Goal: Information Seeking & Learning: Learn about a topic

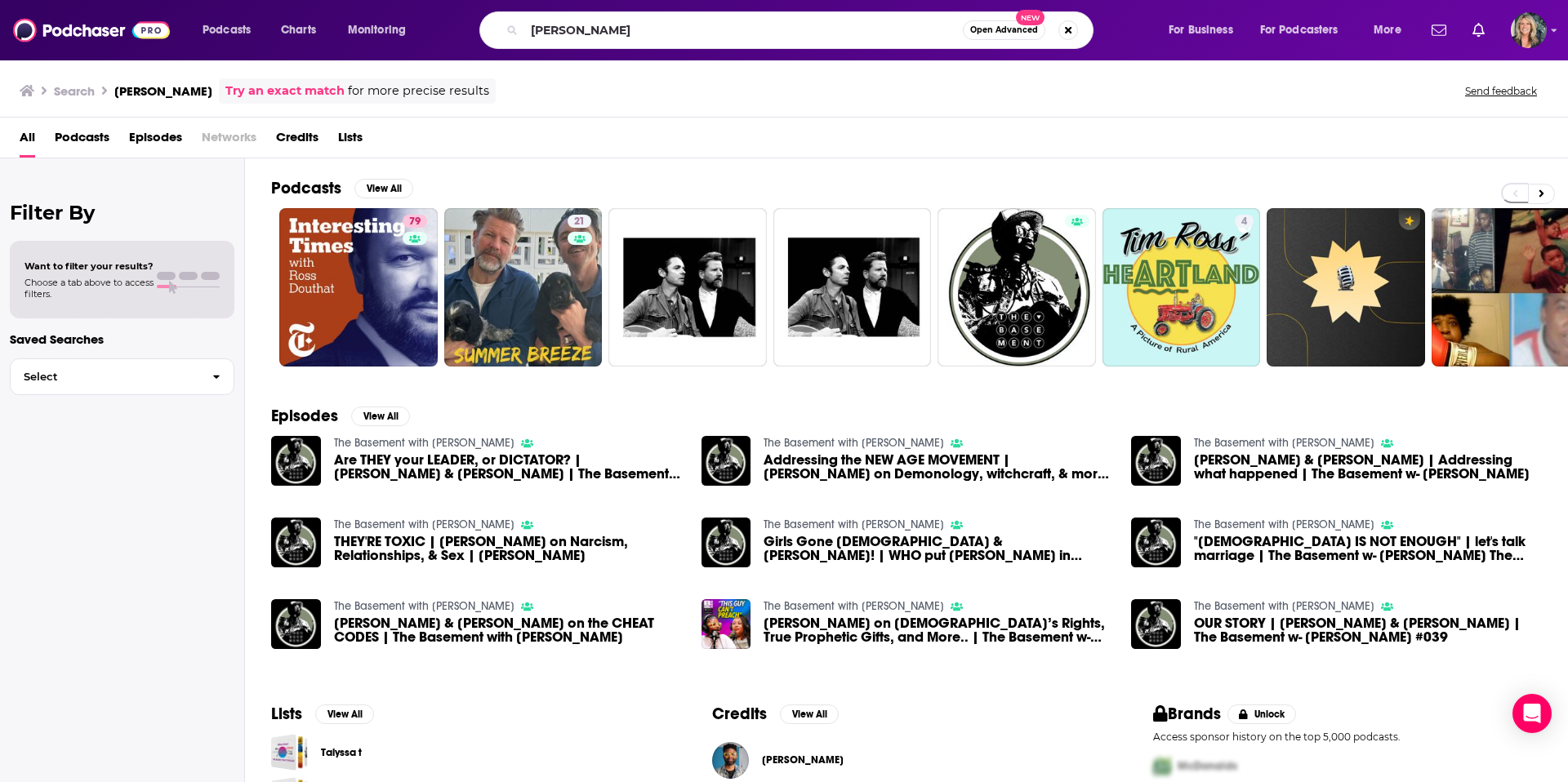
click at [583, 32] on input "[PERSON_NAME]" at bounding box center [743, 30] width 438 height 26
click at [292, 459] on img "Are THEY your LEADER, or DICTATOR? | Tim Ross & Tim Rivers | The Basement w- Ti…" at bounding box center [296, 461] width 50 height 50
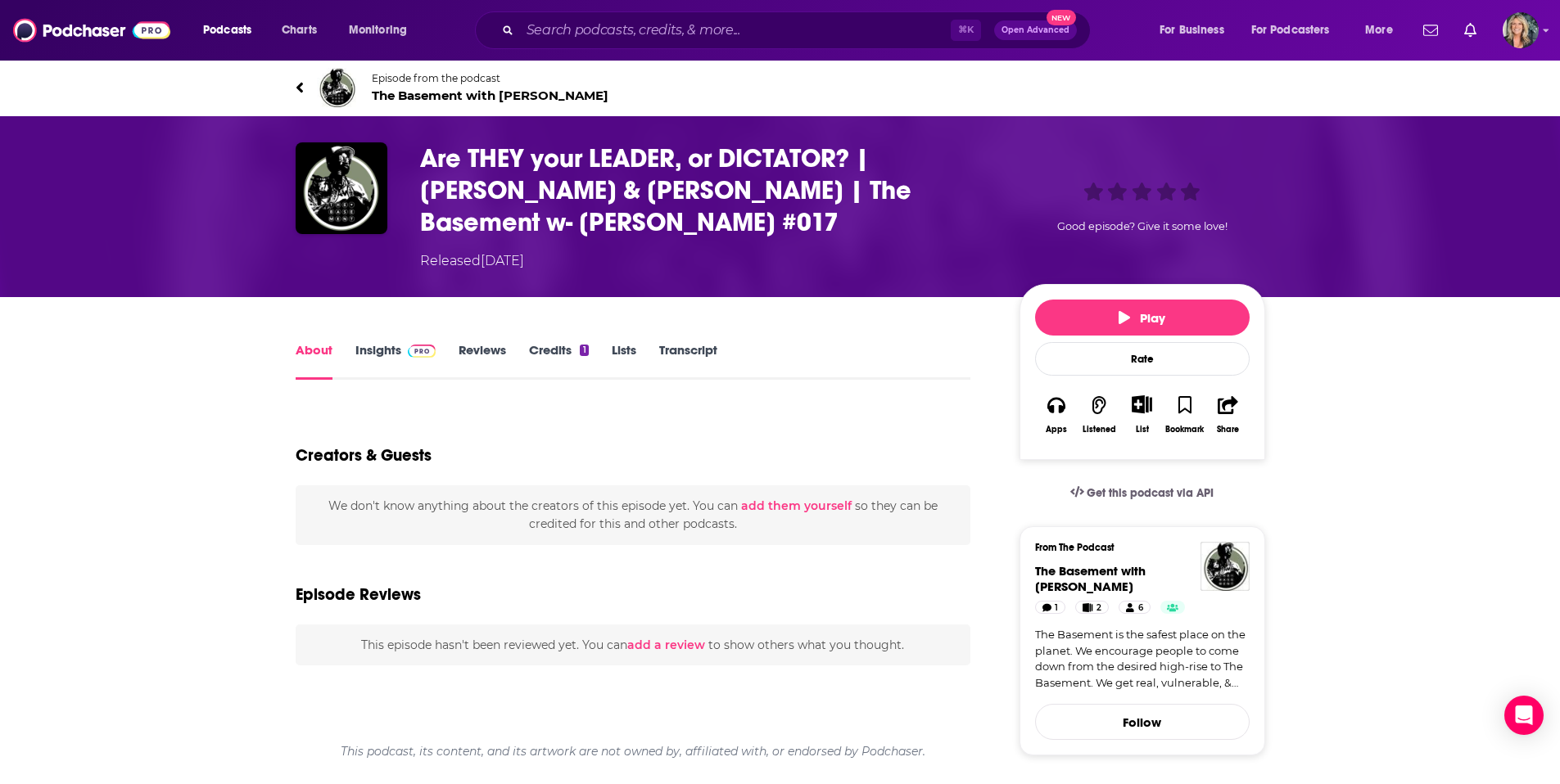
click at [381, 342] on link "Insights" at bounding box center [396, 360] width 81 height 37
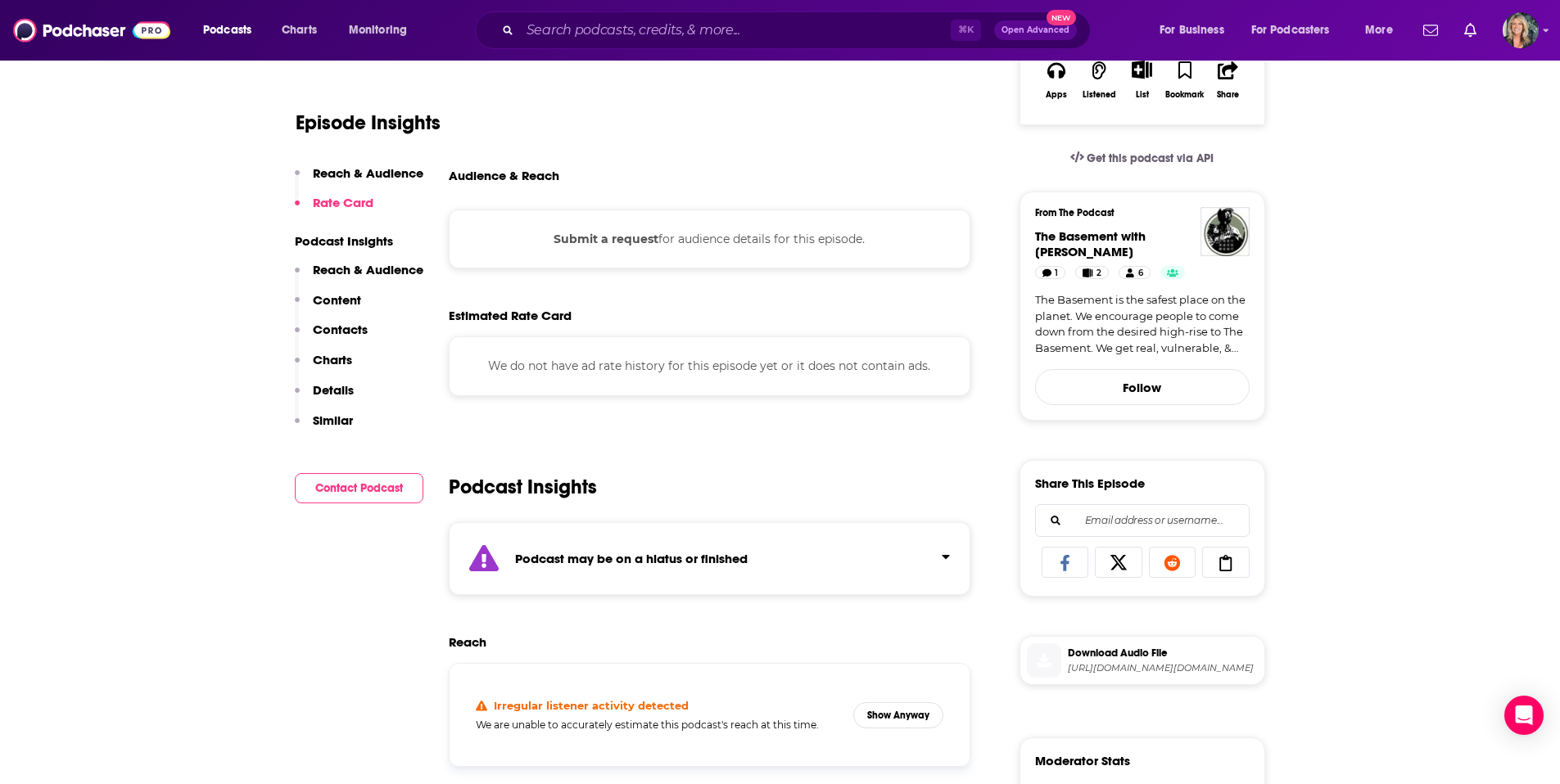
scroll to position [408, 0]
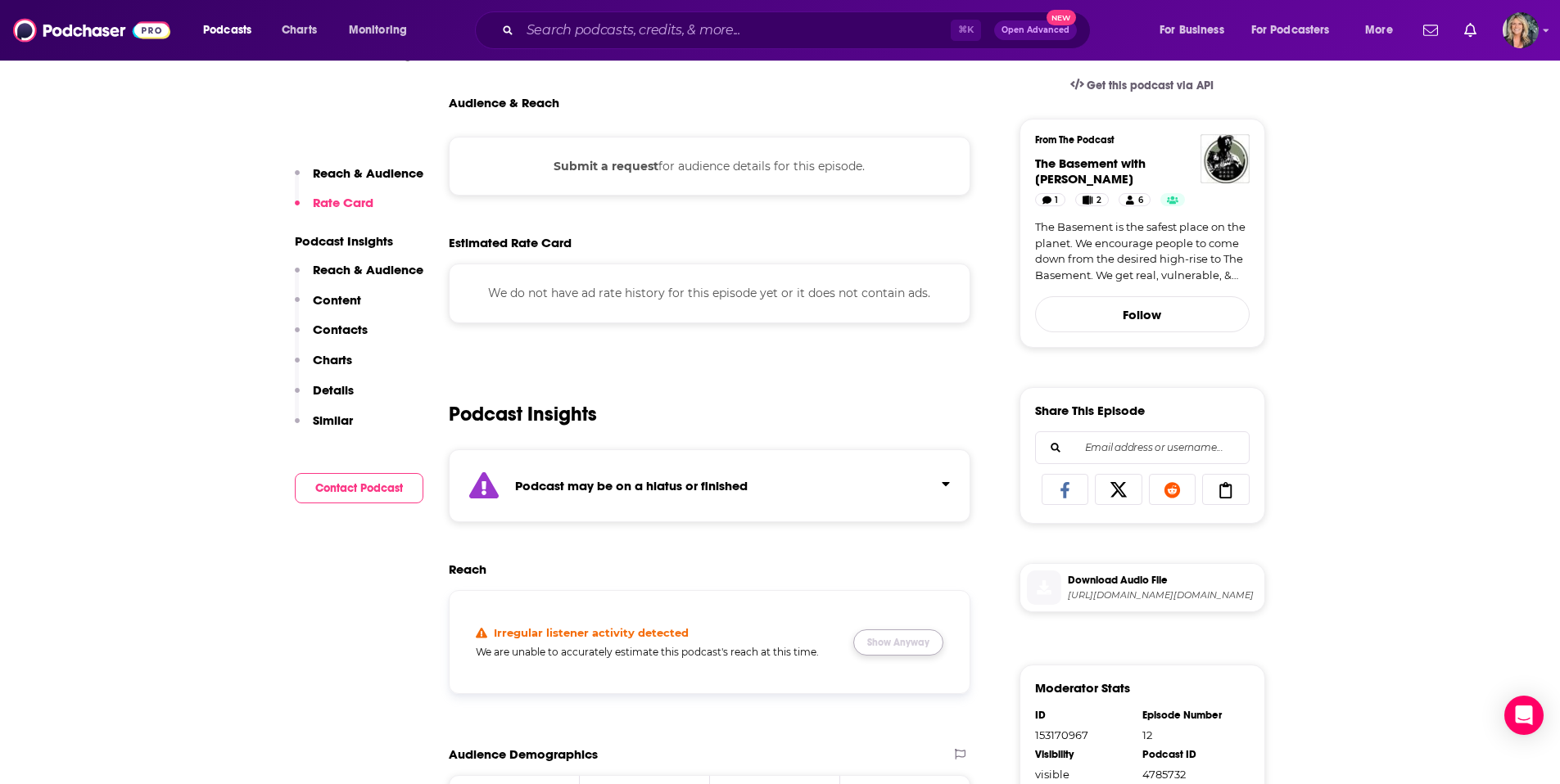
click at [887, 630] on button "Show Anyway" at bounding box center [898, 642] width 90 height 26
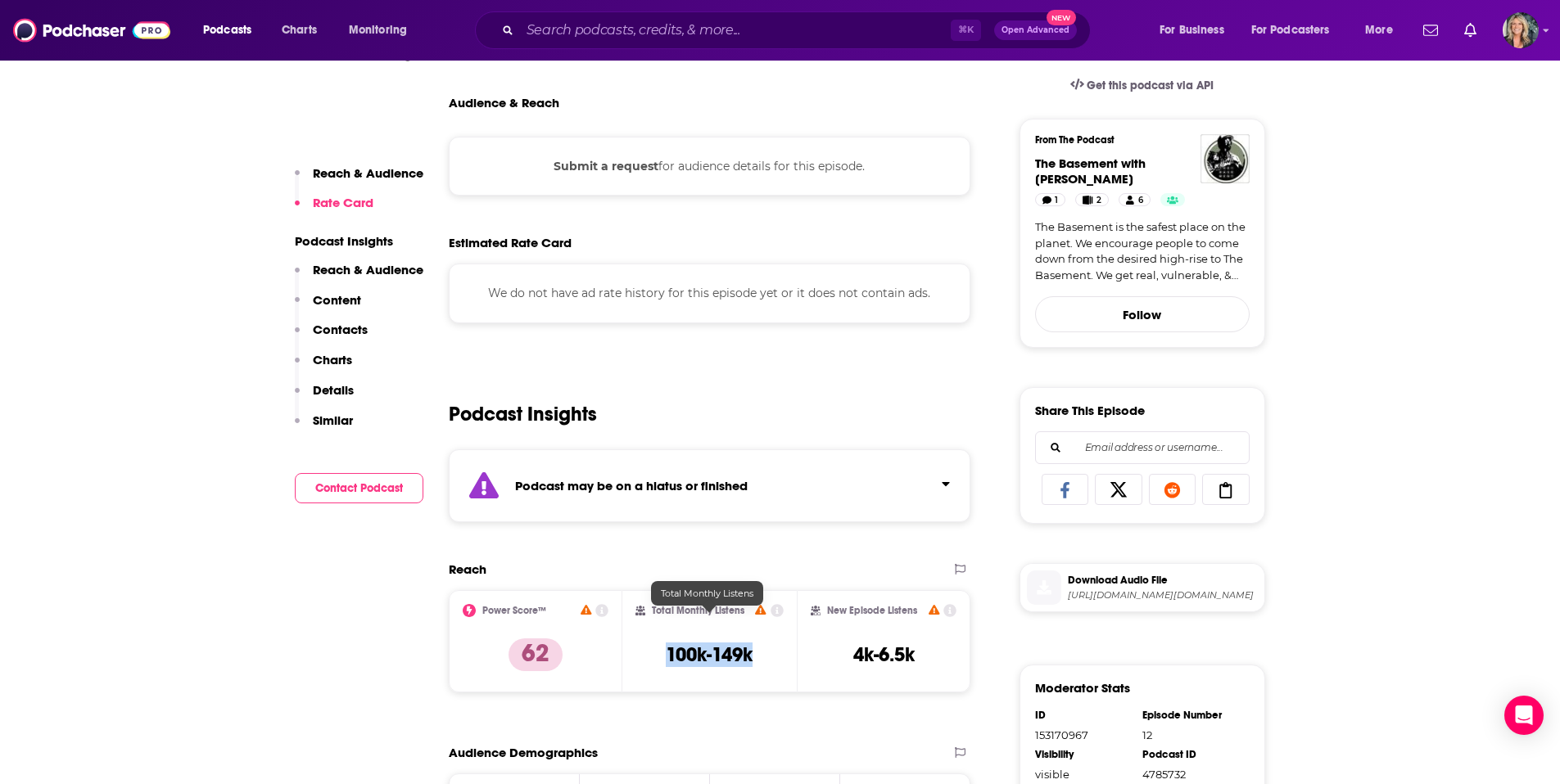
drag, startPoint x: 767, startPoint y: 626, endPoint x: 642, endPoint y: 615, distance: 125.5
click at [642, 615] on div "Total Monthly Listens 100k-149k" at bounding box center [710, 641] width 148 height 76
copy h3 "100k-149k"
click at [531, 27] on input "Search podcasts, credits, & more..." at bounding box center [735, 30] width 431 height 26
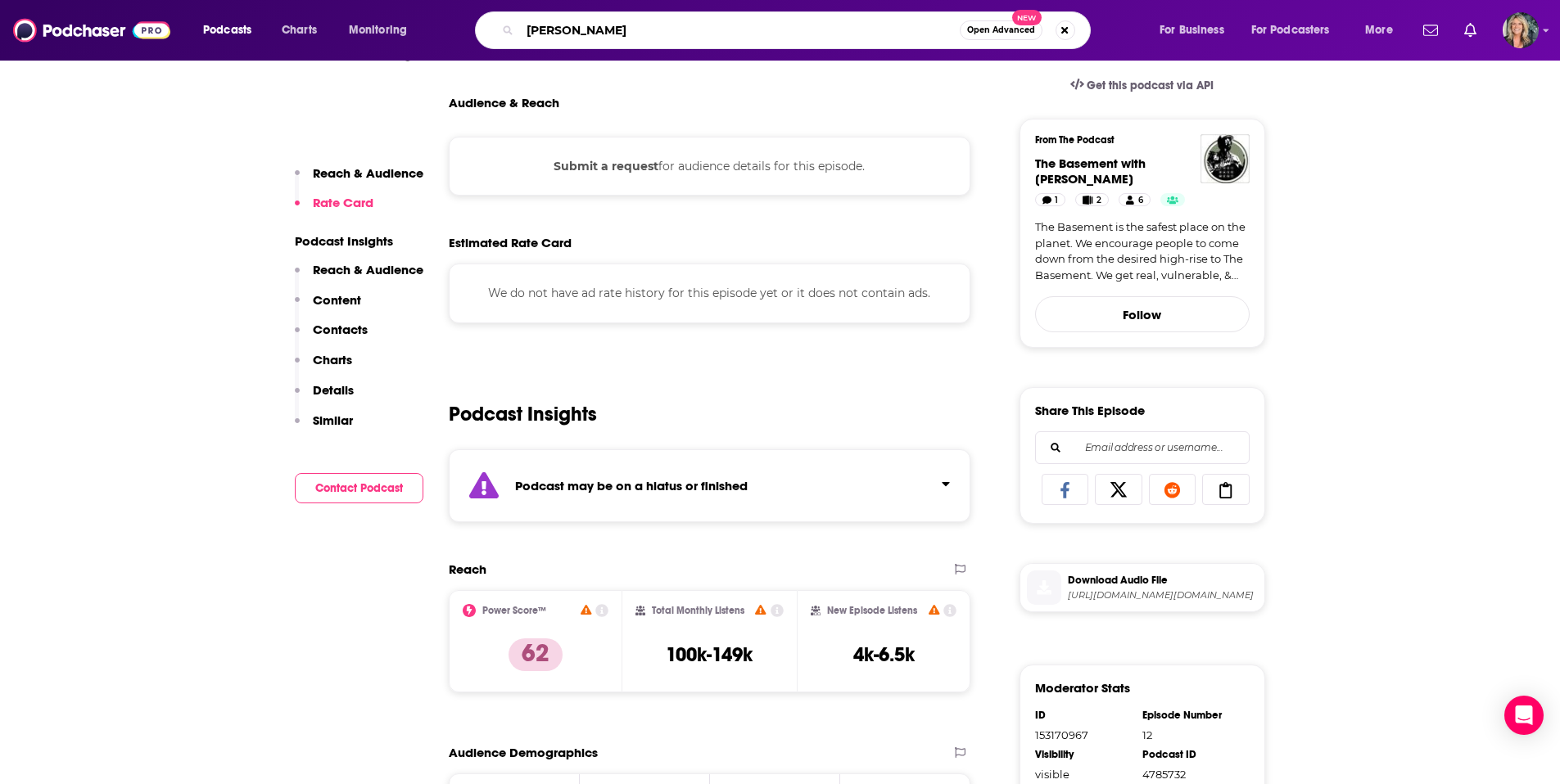
type input "[PERSON_NAME]"
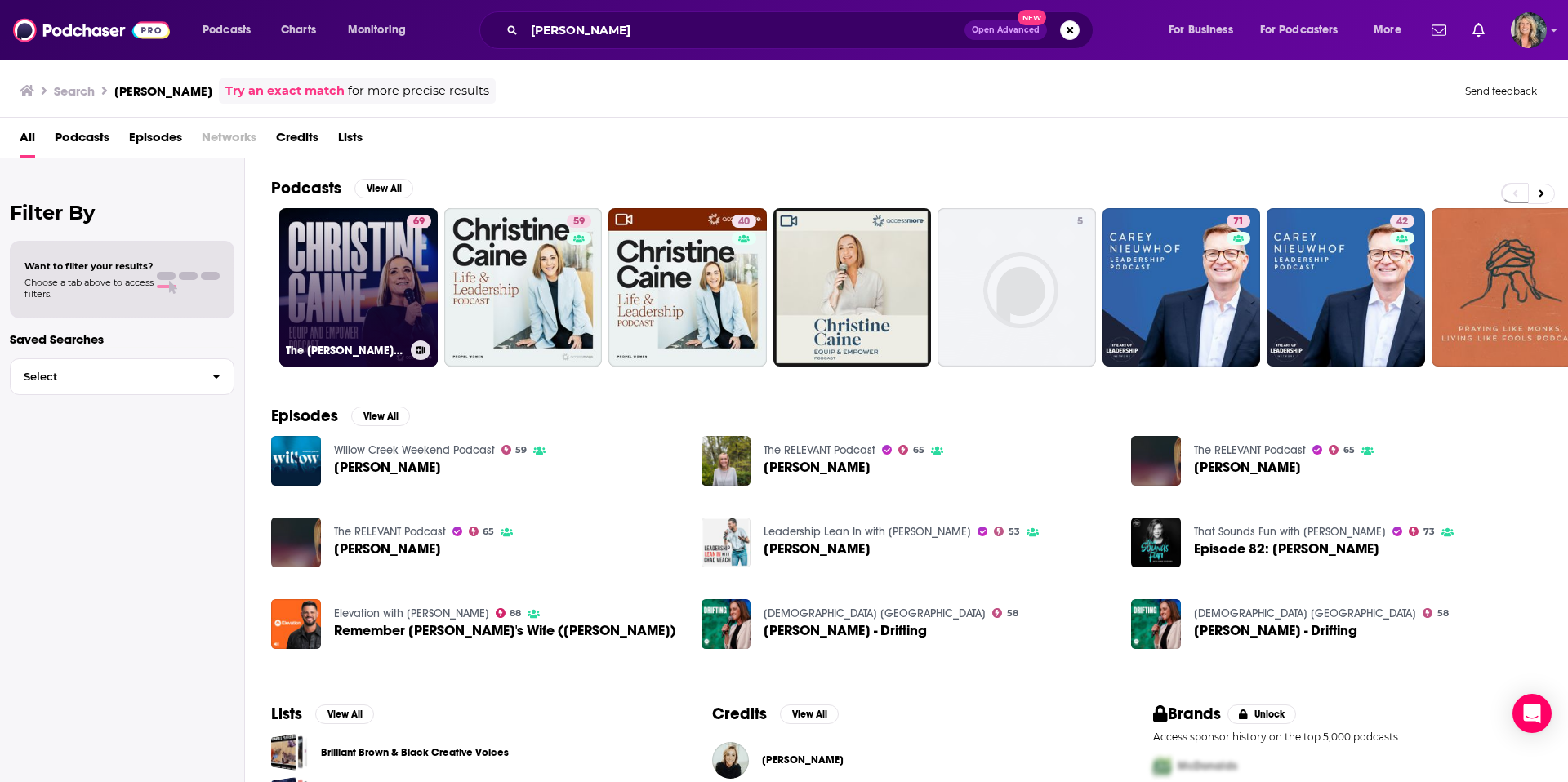
click at [350, 325] on link "69 The [PERSON_NAME] Equip & Empower Podcast" at bounding box center [358, 287] width 159 height 159
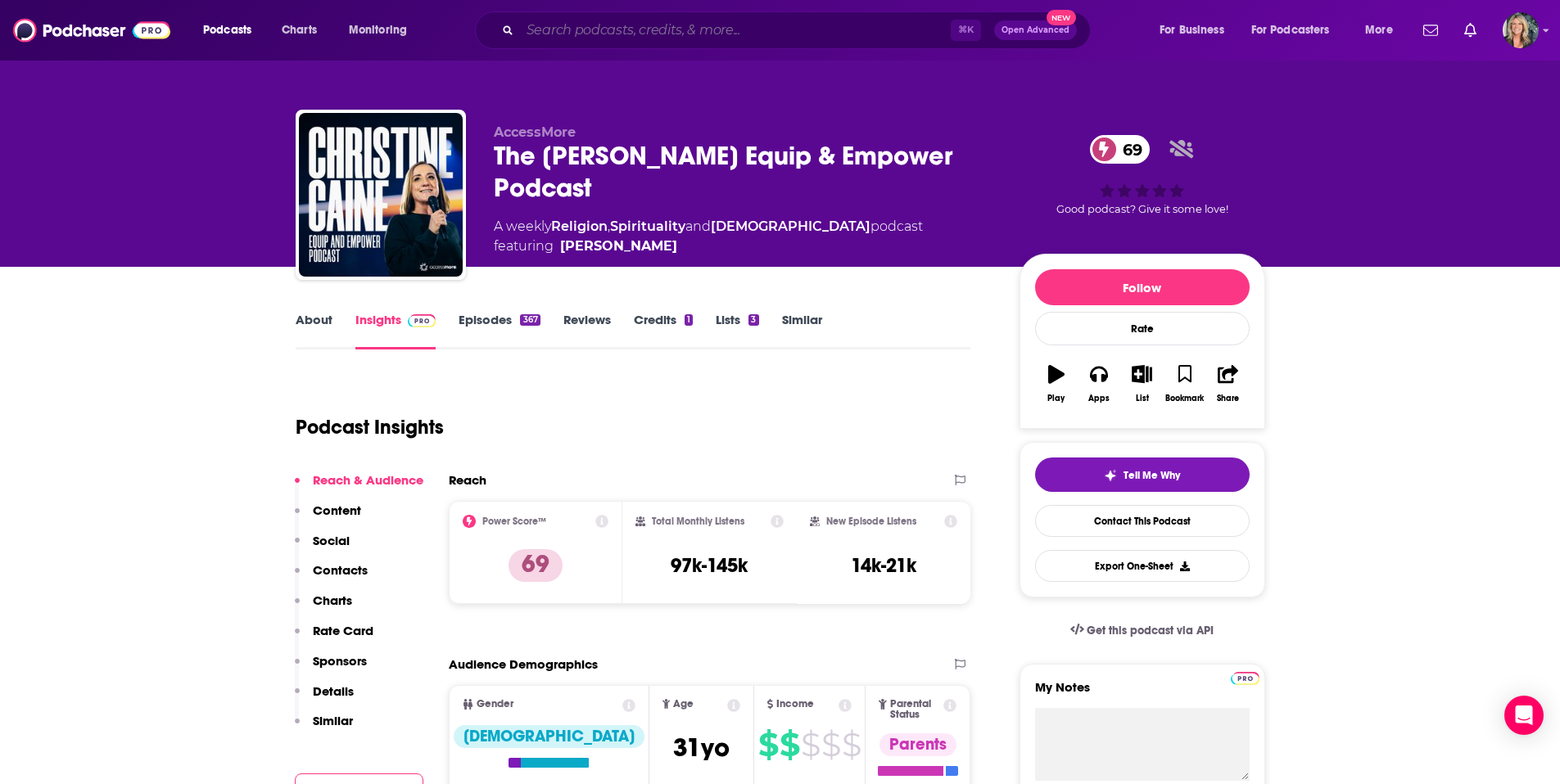
click at [631, 34] on input "Search podcasts, credits, & more..." at bounding box center [735, 30] width 431 height 26
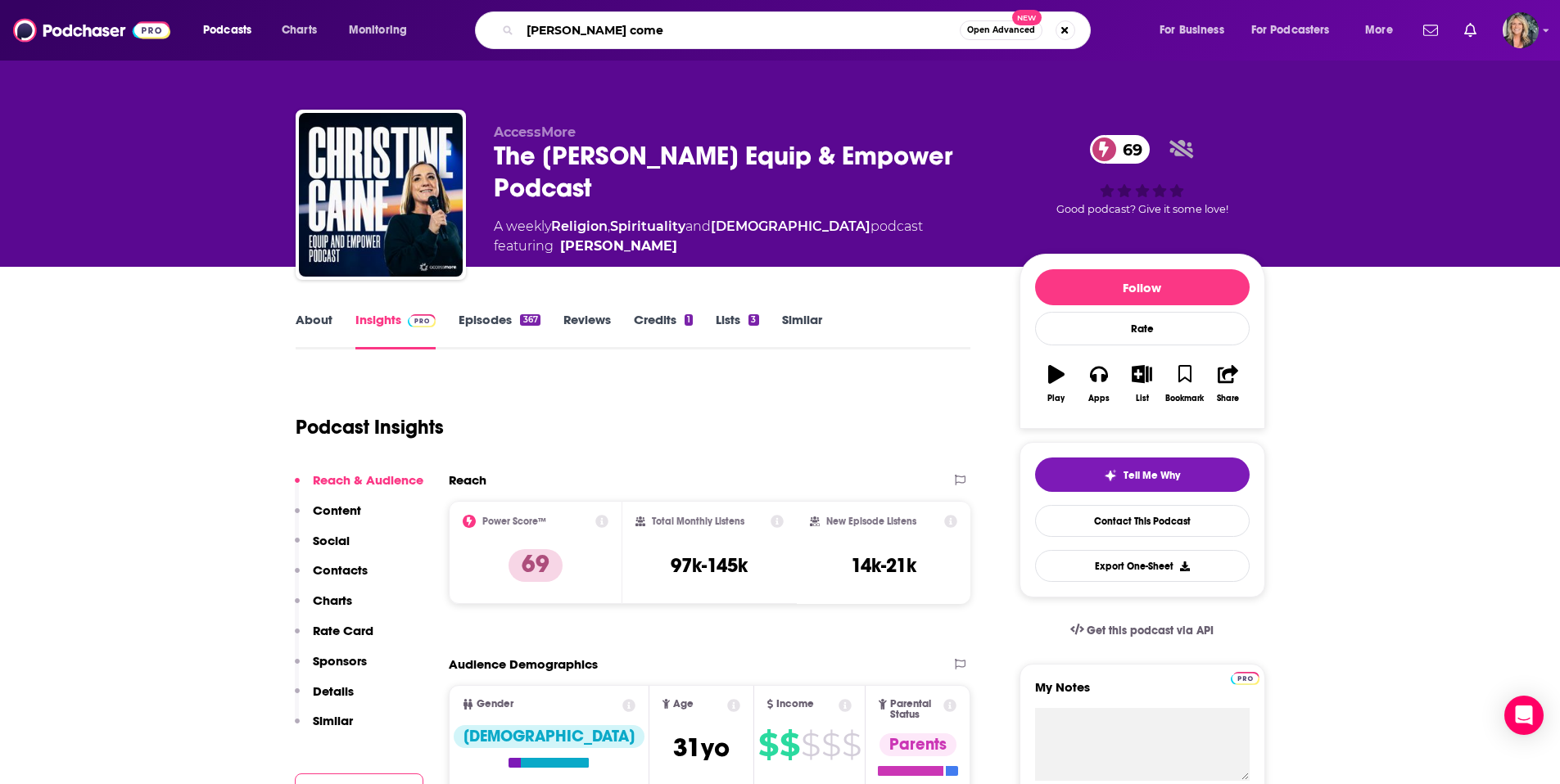
type input "[PERSON_NAME]"
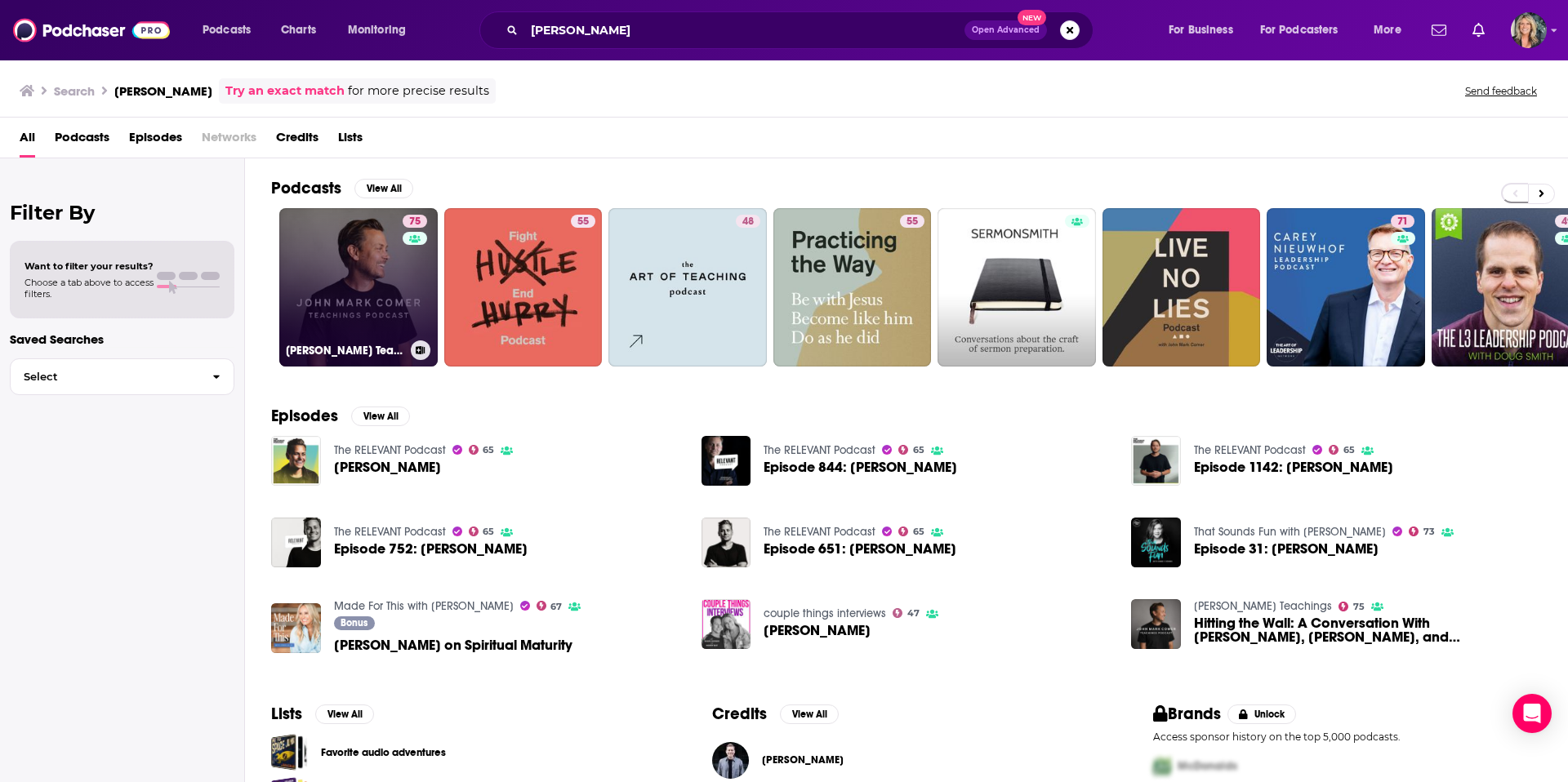
click at [348, 285] on link "75 [PERSON_NAME] Teachings" at bounding box center [358, 287] width 159 height 159
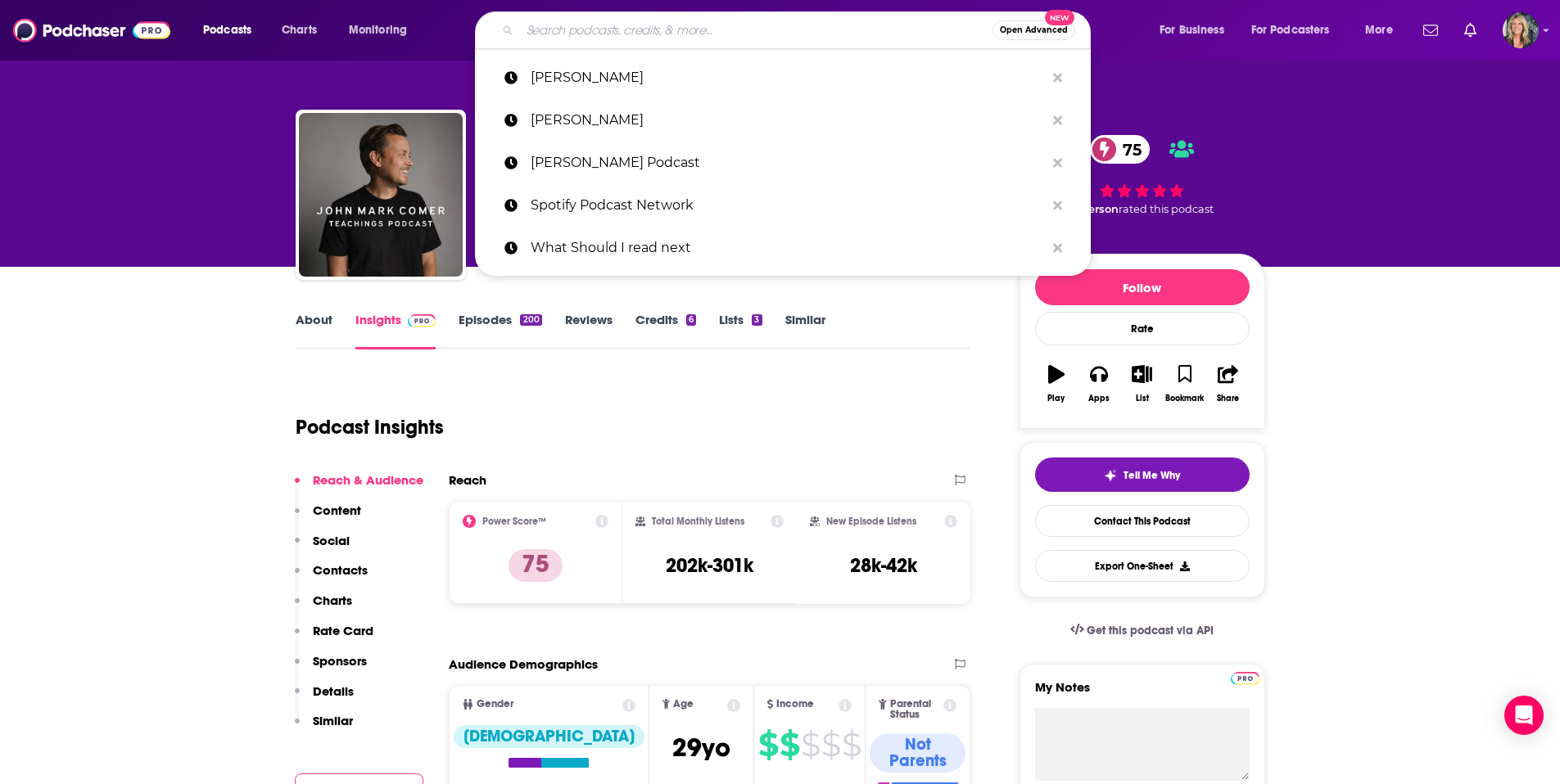
click at [552, 38] on input "Search podcasts, credits, & more..." at bounding box center [756, 30] width 472 height 26
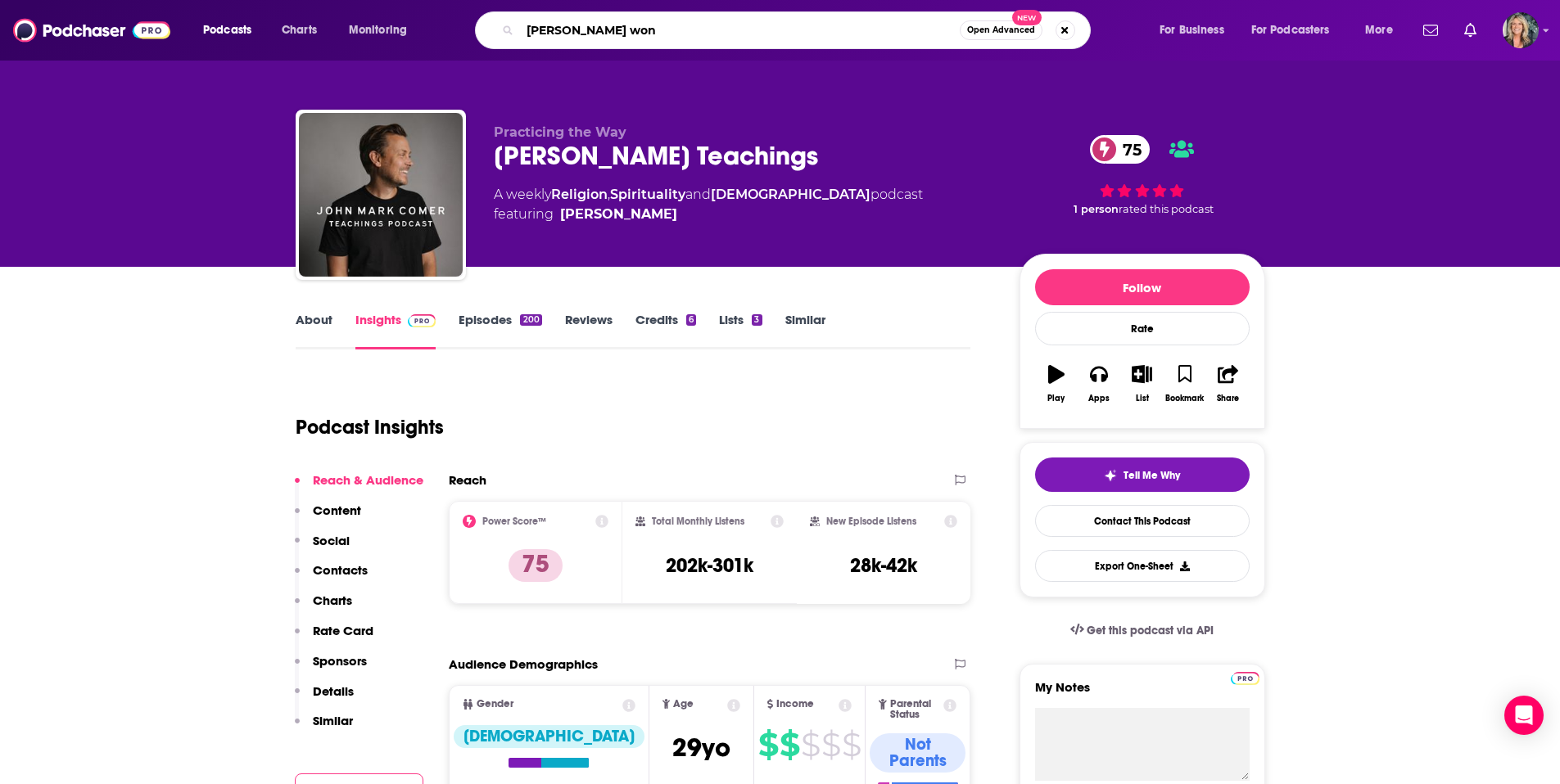
type input "[PERSON_NAME]"
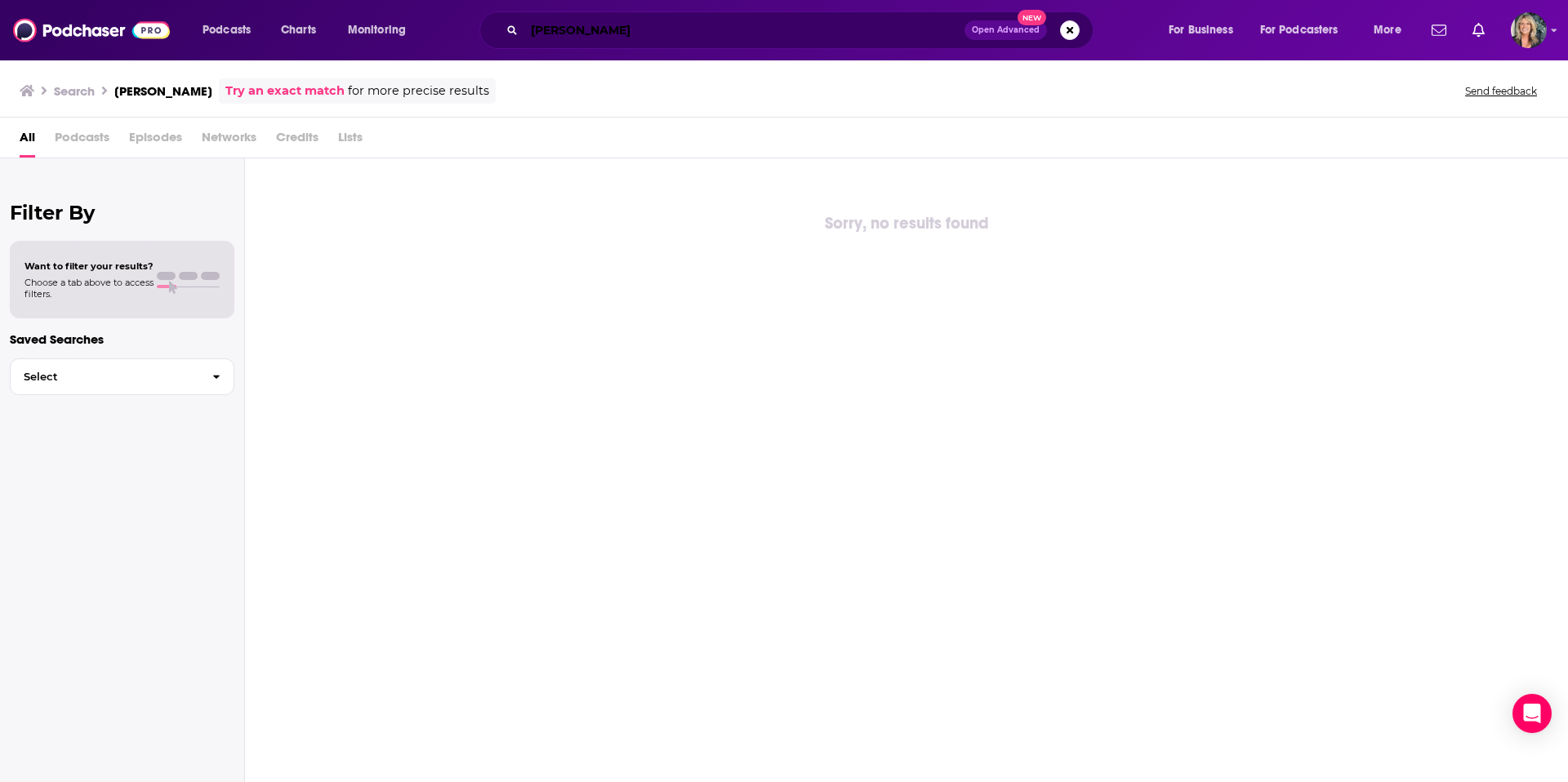
click at [563, 36] on input "[PERSON_NAME]" at bounding box center [744, 30] width 440 height 26
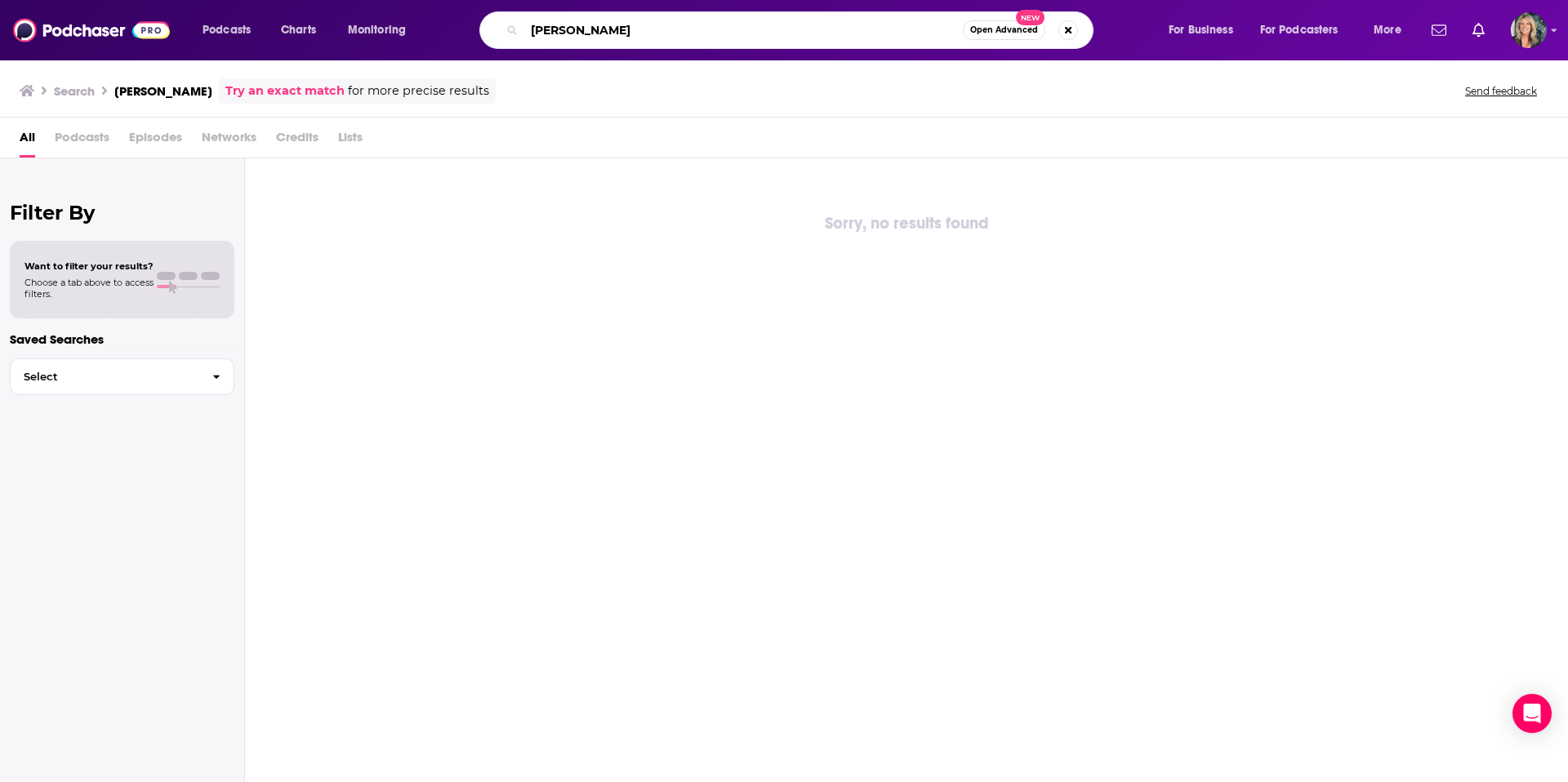
click at [629, 34] on input "[PERSON_NAME]" at bounding box center [743, 30] width 438 height 26
type input "[PERSON_NAME]"
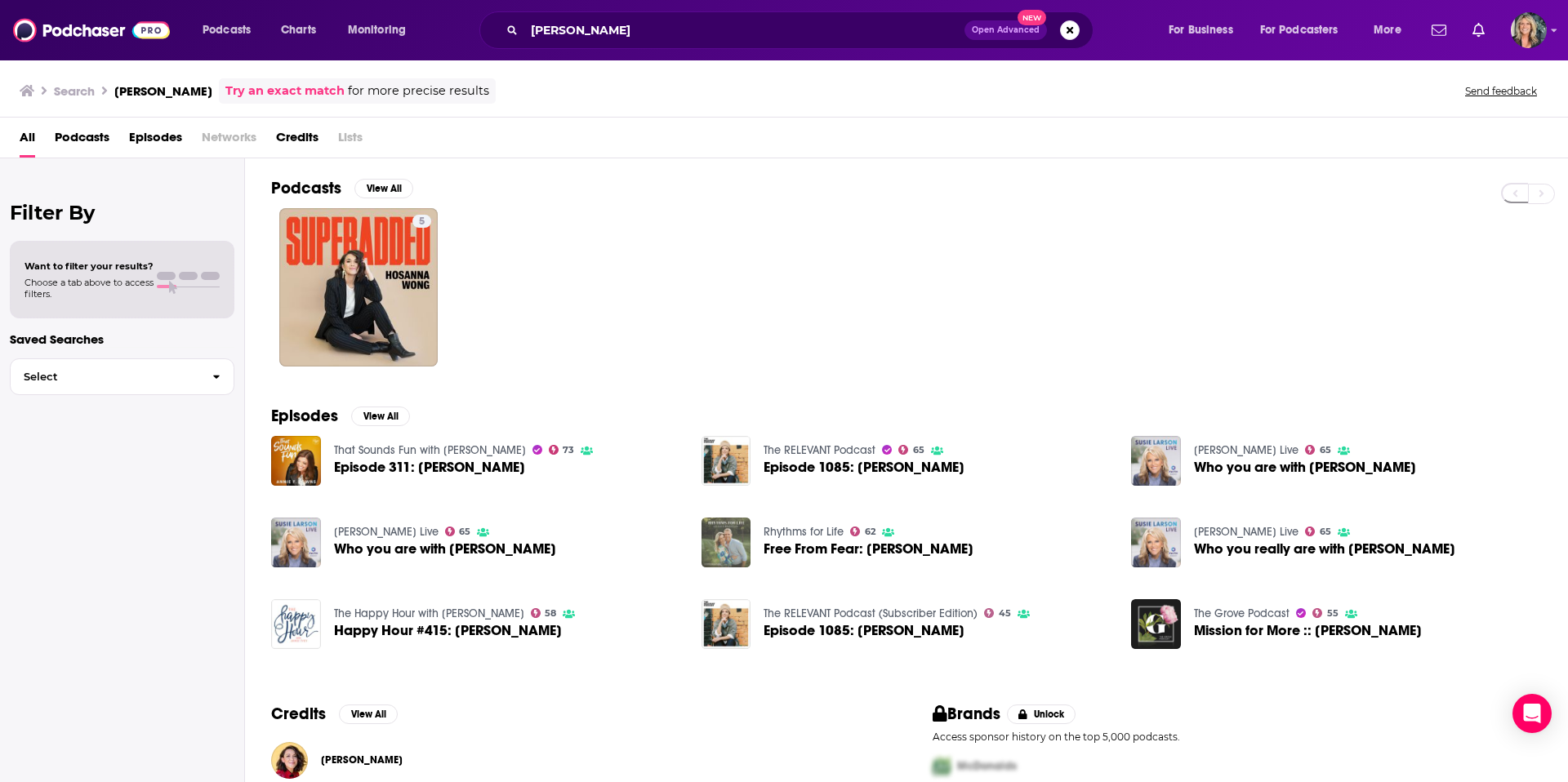
click at [744, 527] on img "Free From Fear: Hosanna Wong" at bounding box center [727, 542] width 50 height 50
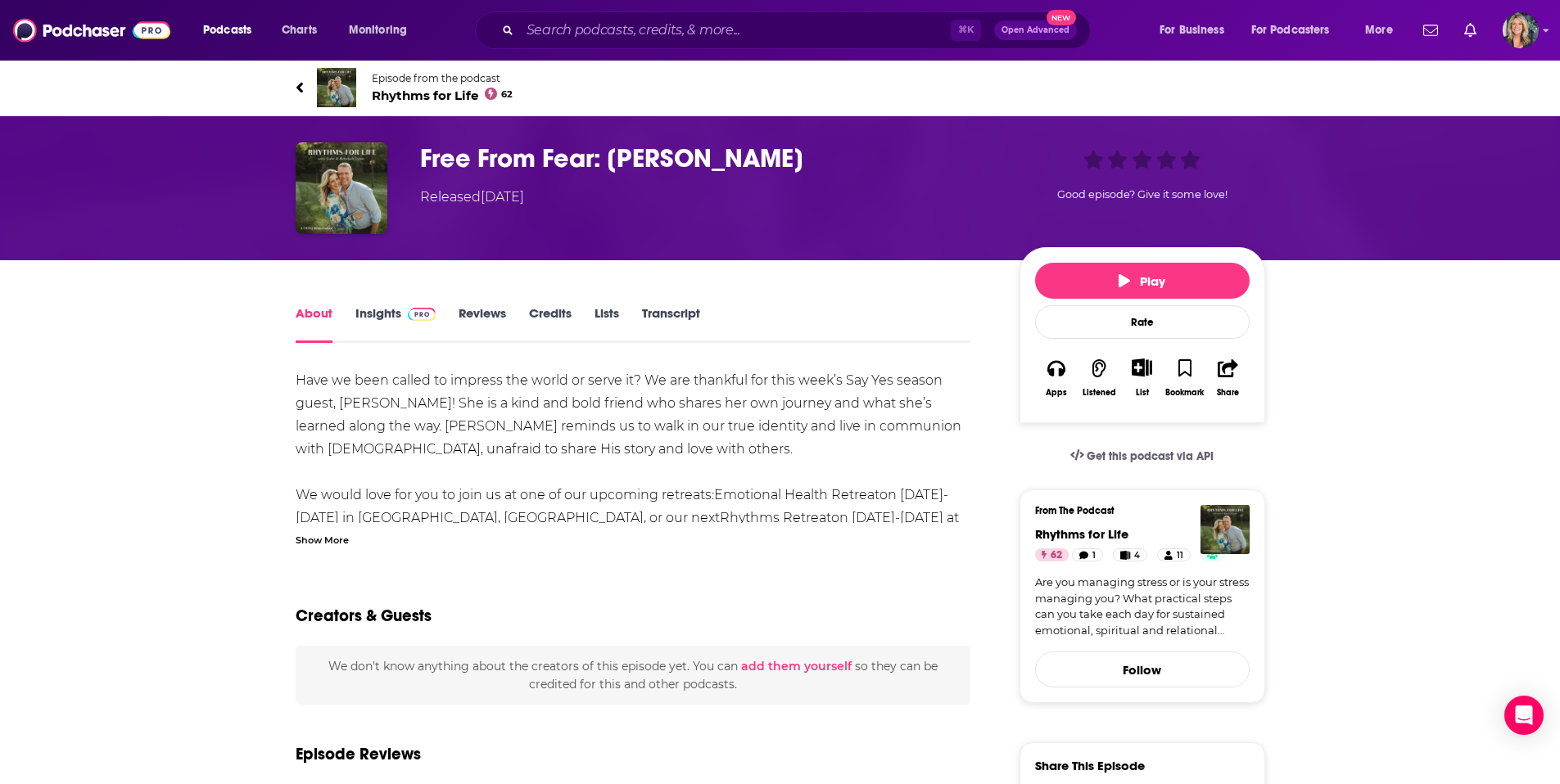
click at [370, 318] on link "Insights" at bounding box center [396, 324] width 81 height 37
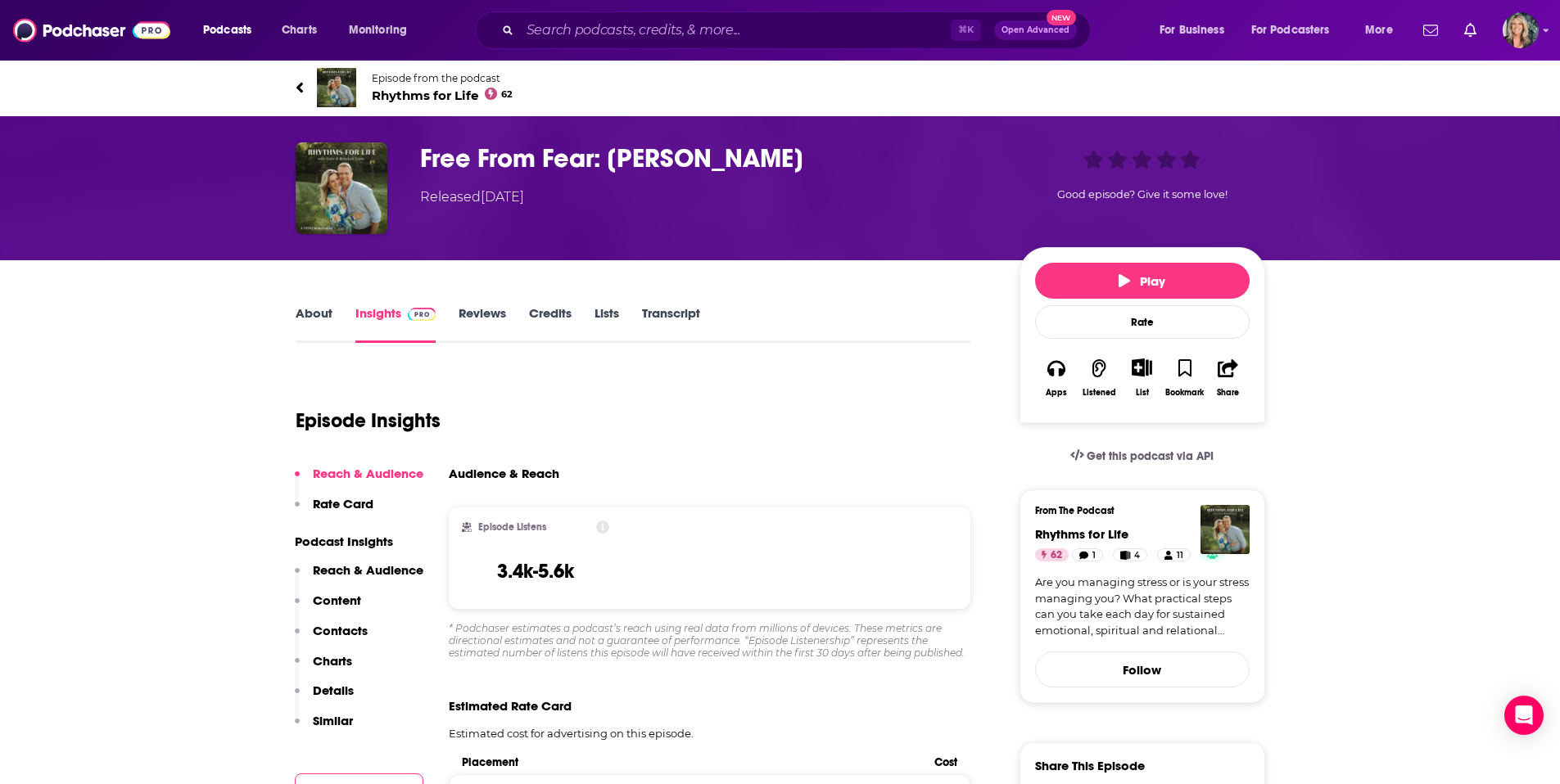
click at [394, 308] on link "Insights" at bounding box center [396, 324] width 81 height 37
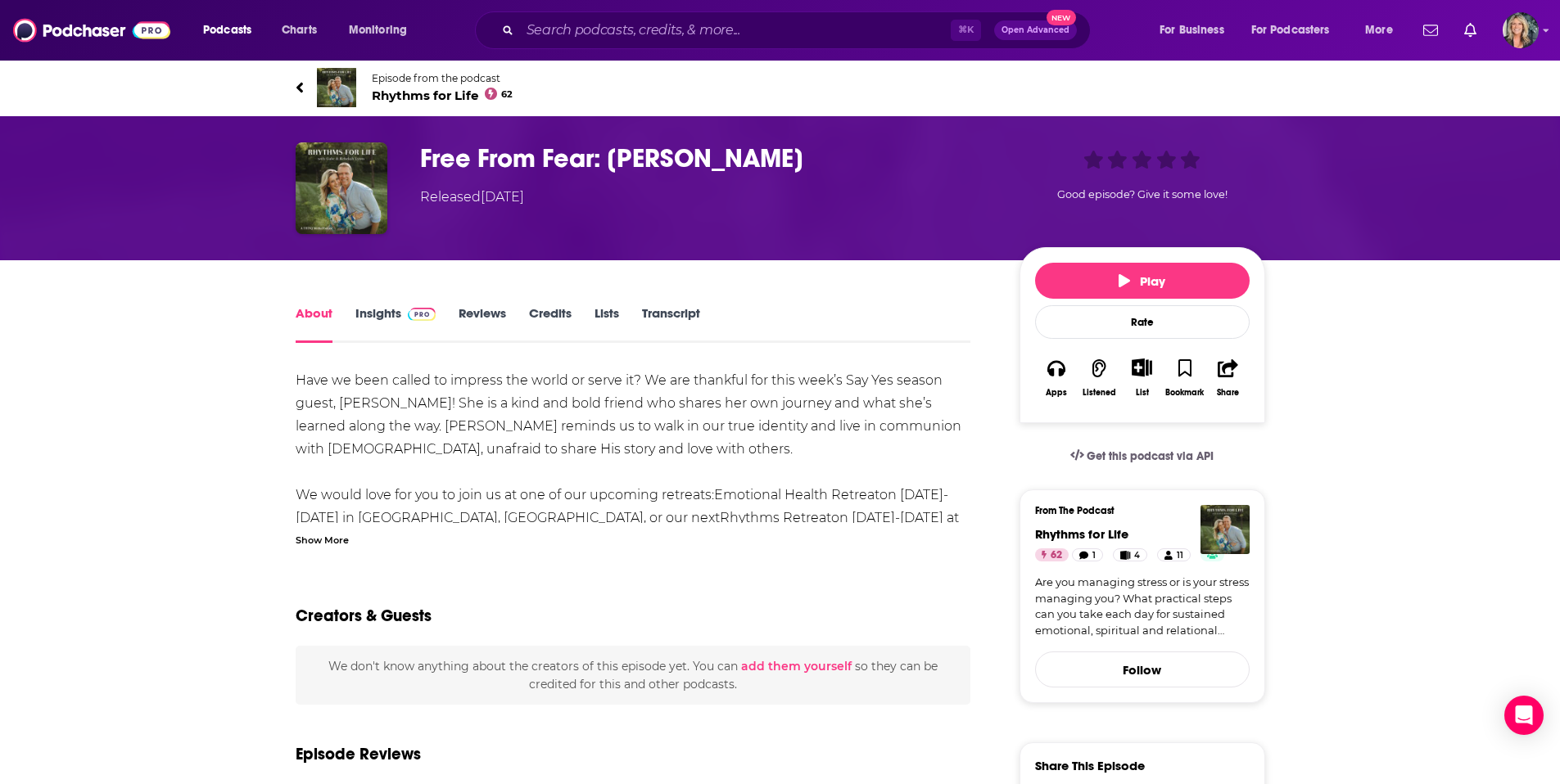
click at [327, 312] on link "About" at bounding box center [314, 324] width 36 height 37
click at [320, 308] on link "About" at bounding box center [314, 324] width 36 height 37
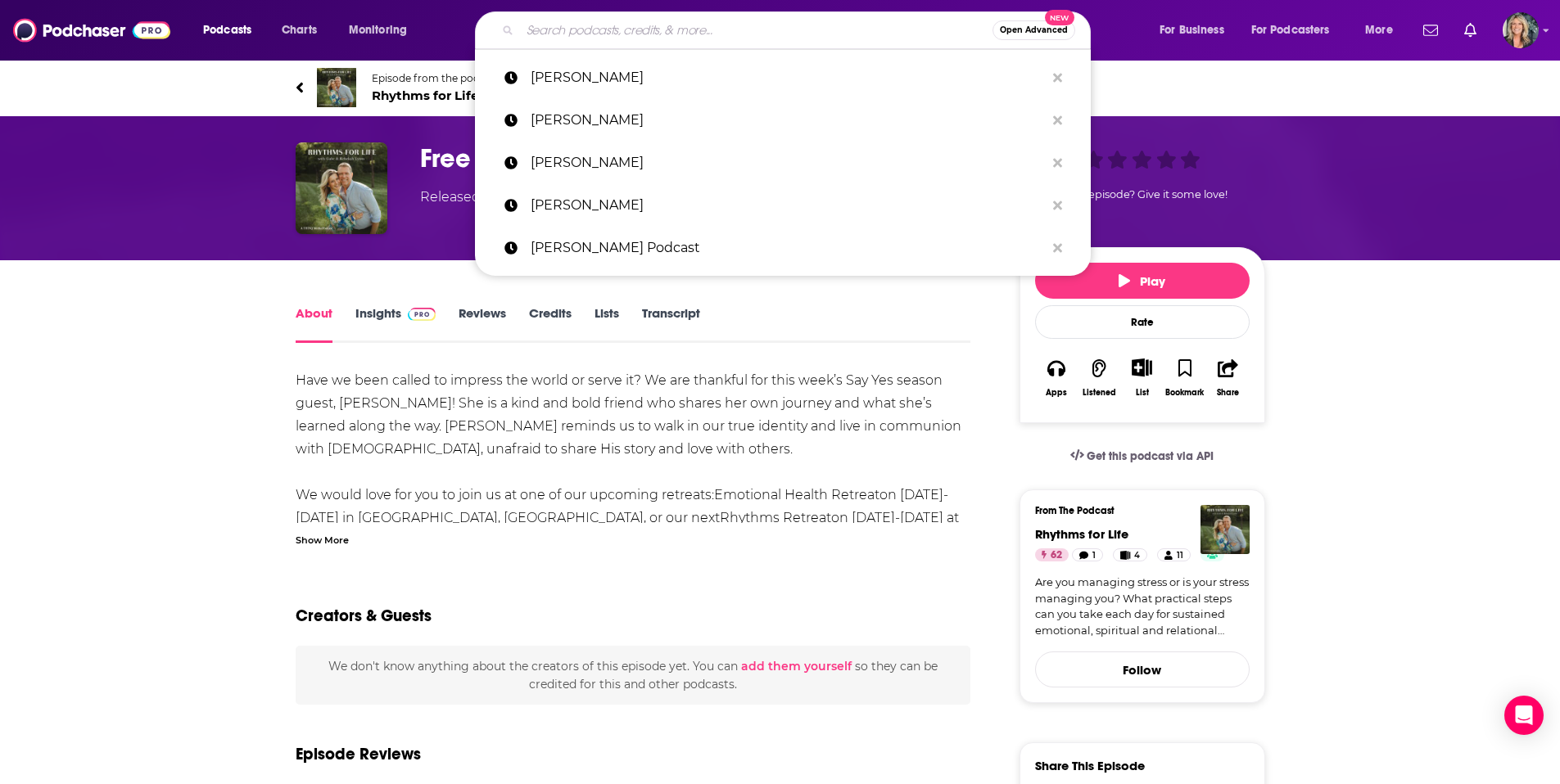
click at [621, 31] on input "Search podcasts, credits, & more..." at bounding box center [756, 30] width 472 height 26
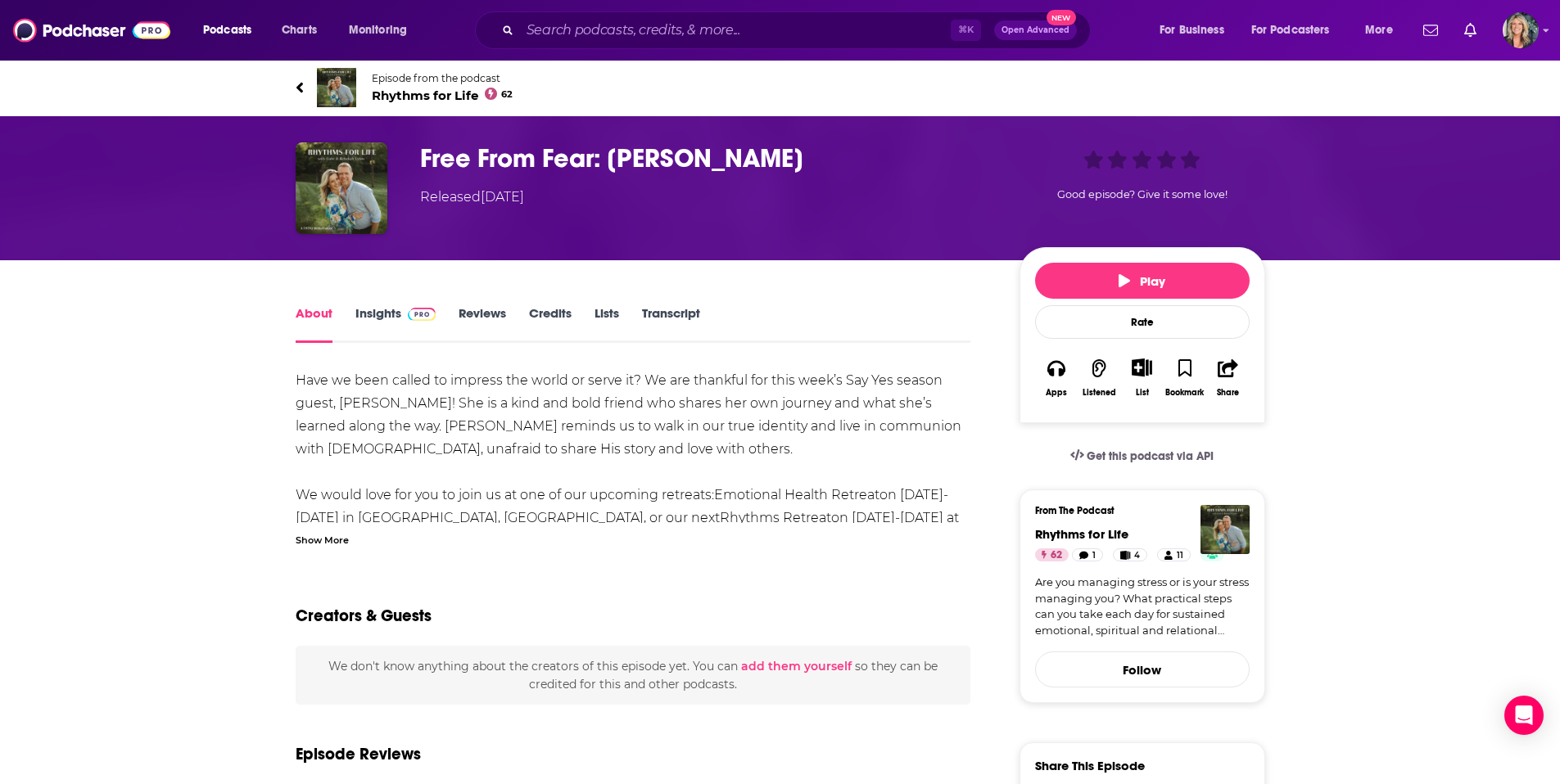
click at [86, 144] on div "Free From Fear: [PERSON_NAME] Released [DATE] Good episode? Give it some love!" at bounding box center [780, 188] width 1560 height 145
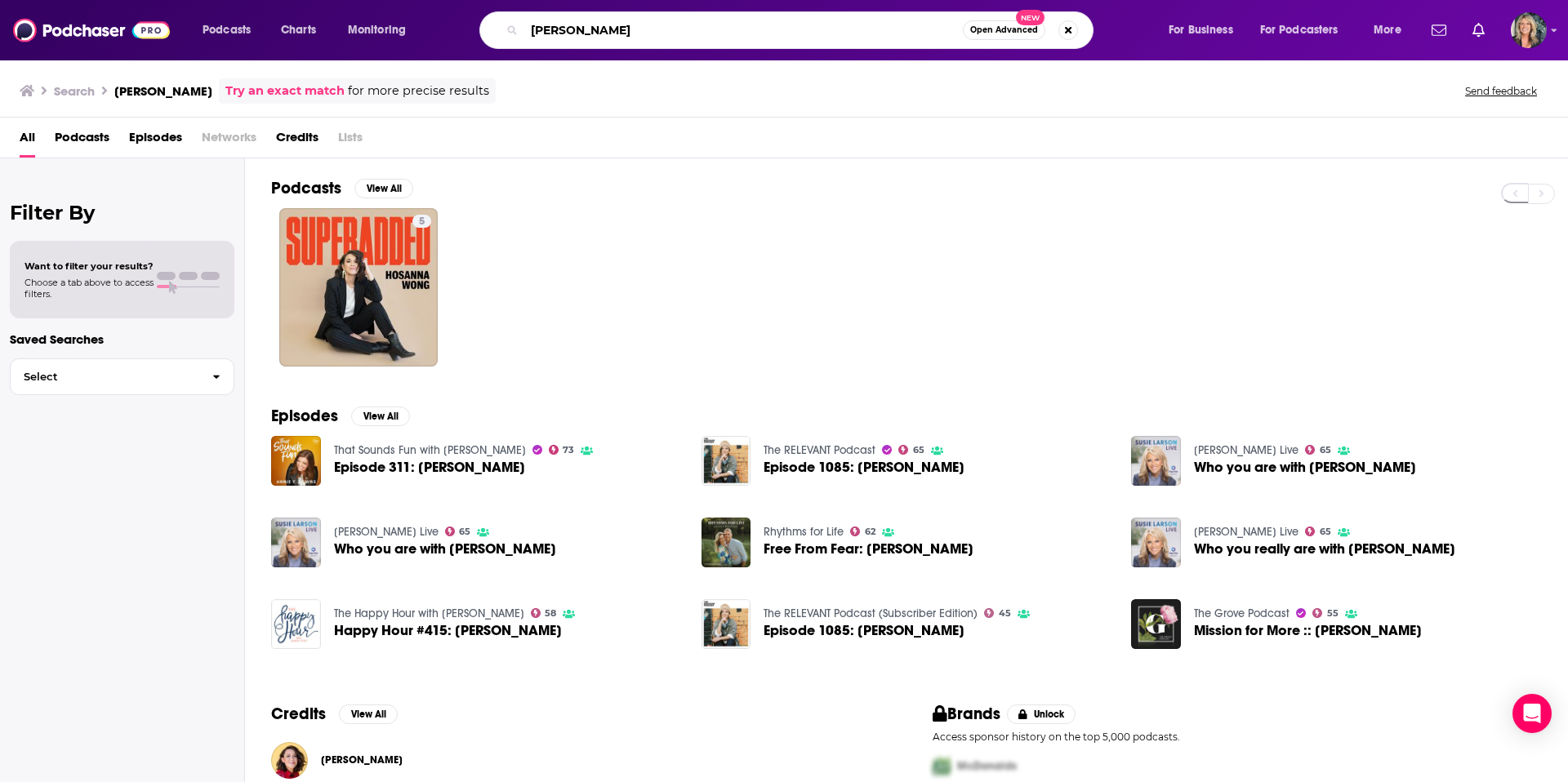
drag, startPoint x: 628, startPoint y: 33, endPoint x: 511, endPoint y: 29, distance: 117.1
click at [511, 29] on div "[PERSON_NAME] Open Advanced New" at bounding box center [786, 30] width 614 height 37
type input "going there [PERSON_NAME]"
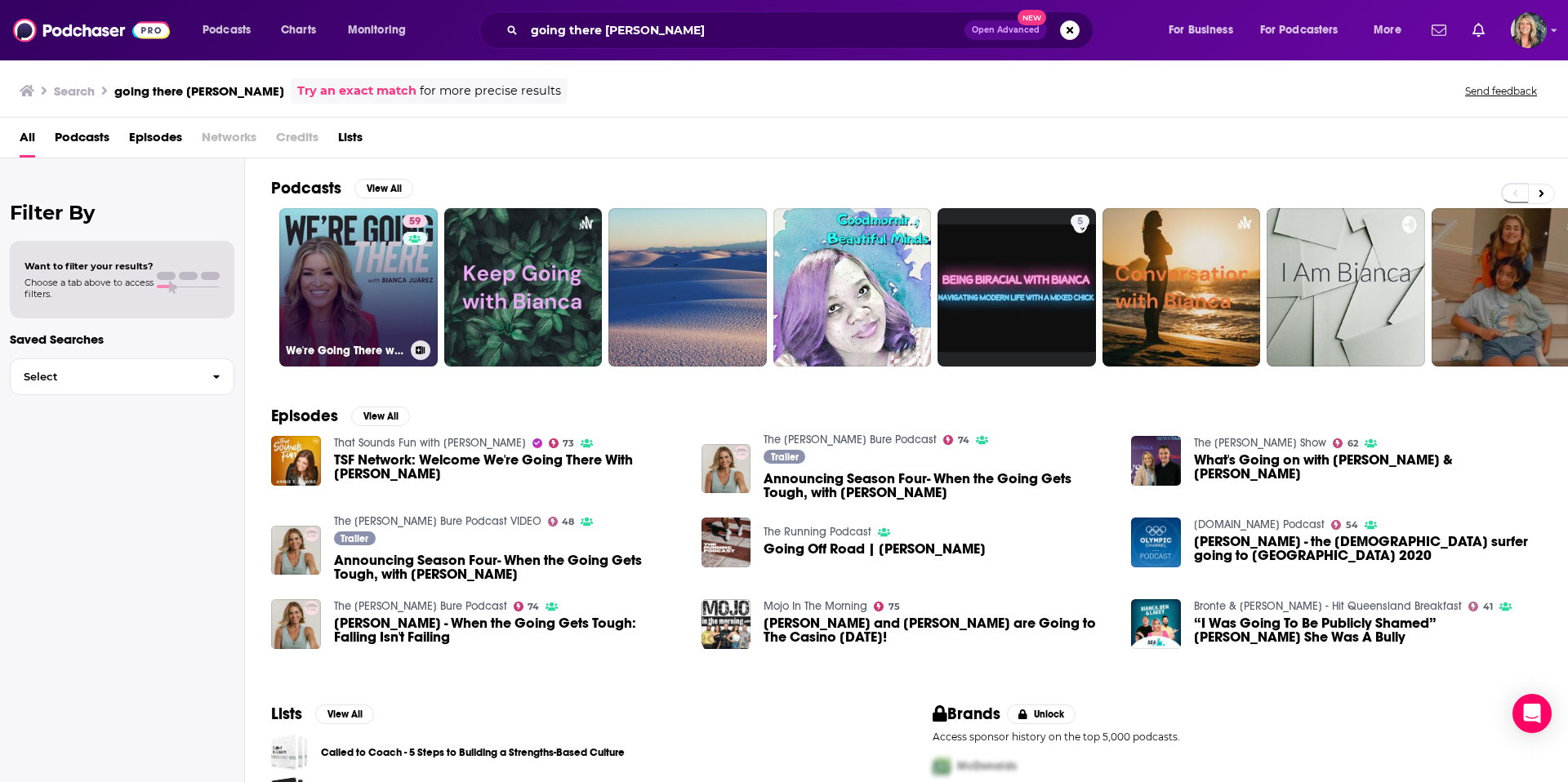
click at [338, 306] on link "59 We're Going There with [PERSON_NAME]" at bounding box center [358, 287] width 159 height 159
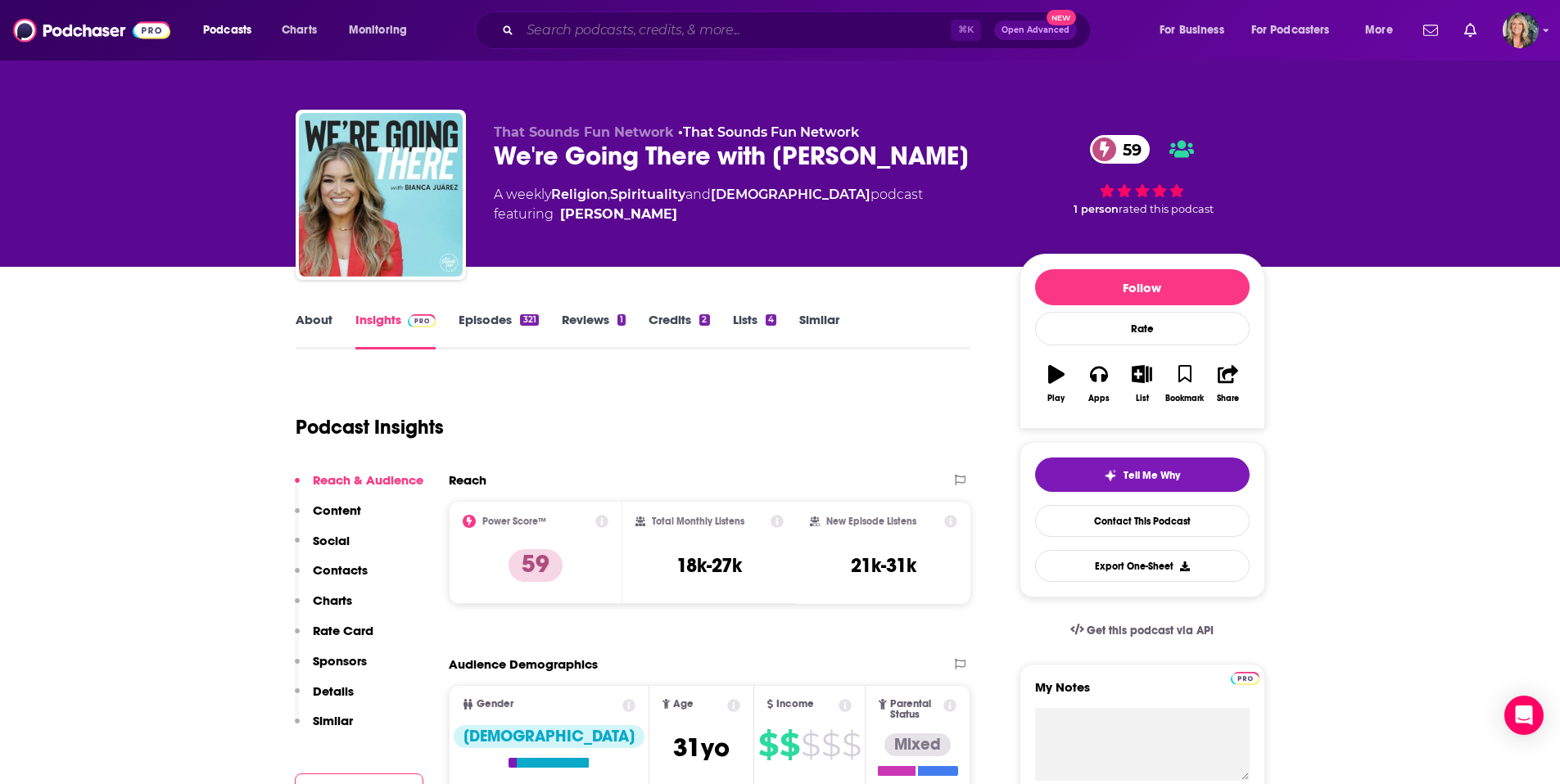
click at [578, 31] on input "Search podcasts, credits, & more..." at bounding box center [735, 30] width 431 height 26
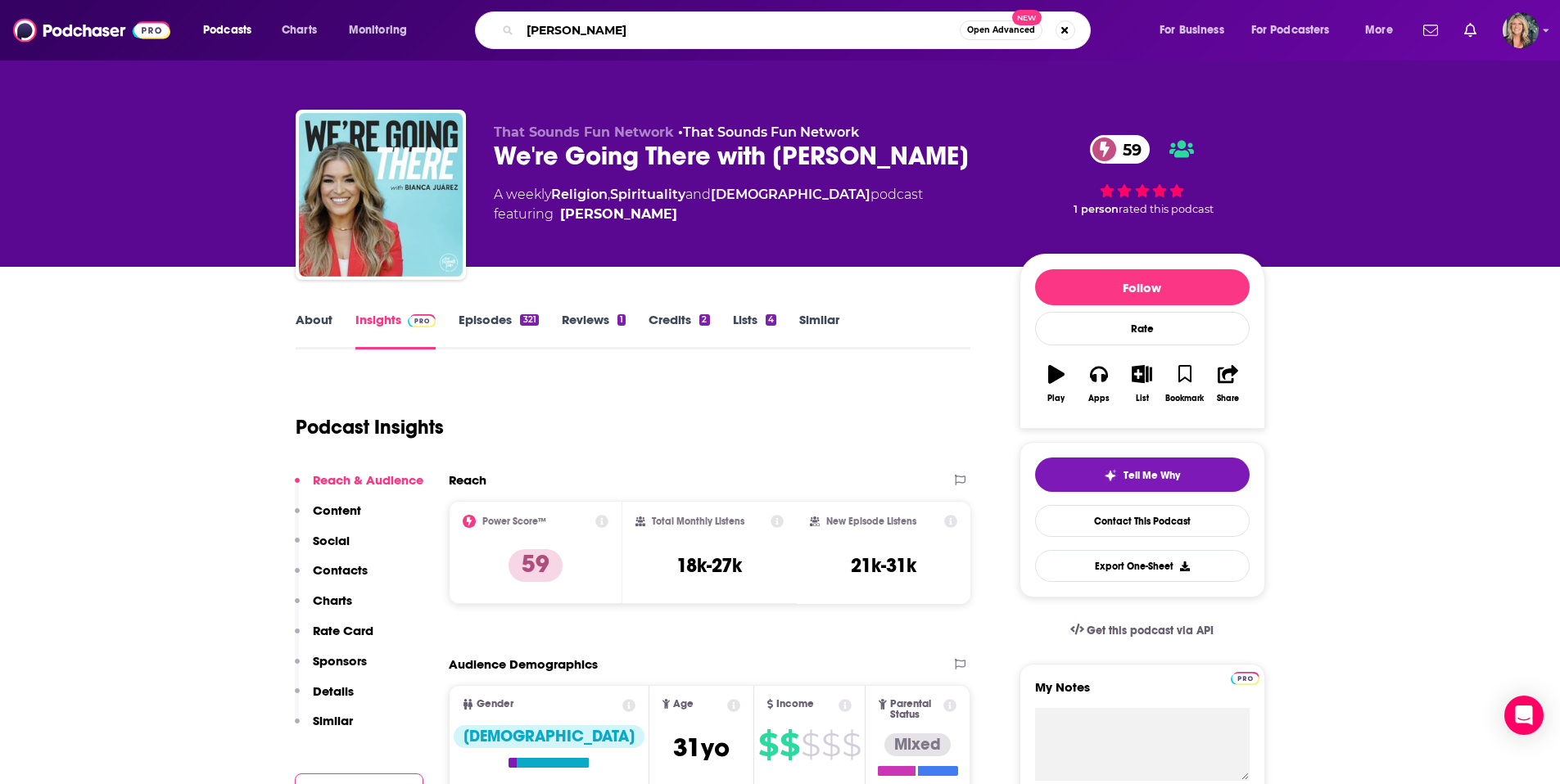
type input "[PERSON_NAME]"
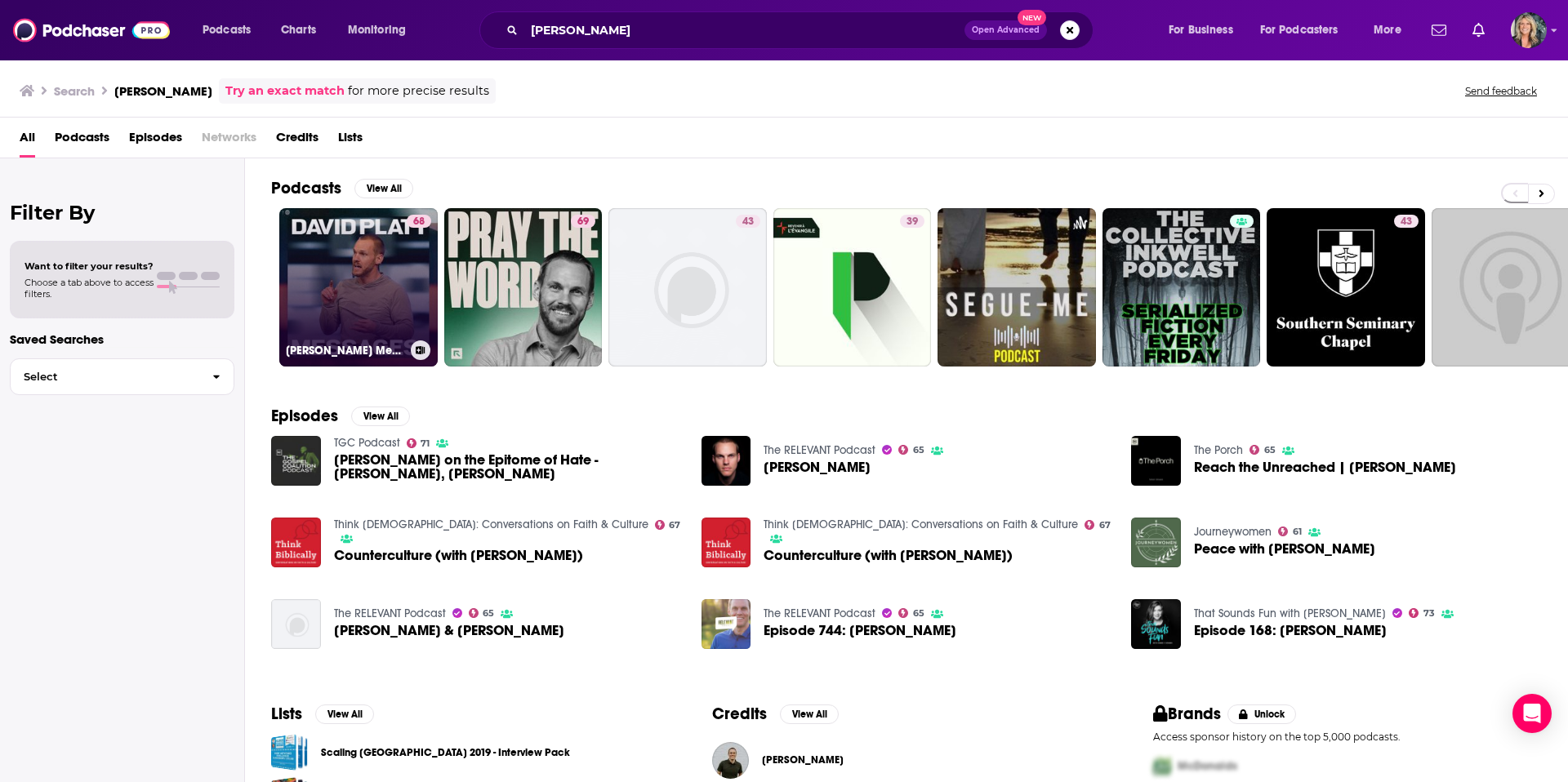
click at [367, 299] on link "68 [PERSON_NAME] Messages" at bounding box center [358, 287] width 159 height 159
